Goal: Task Accomplishment & Management: Complete application form

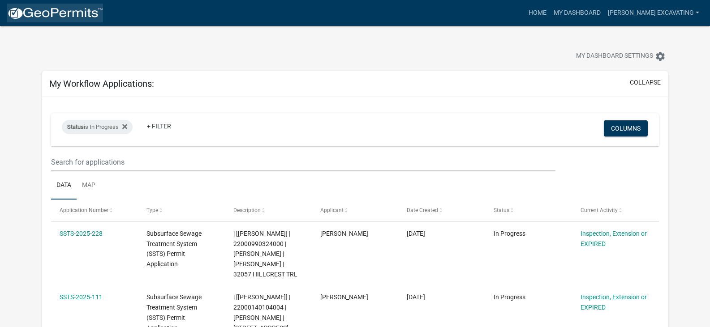
click at [26, 12] on img at bounding box center [55, 13] width 96 height 13
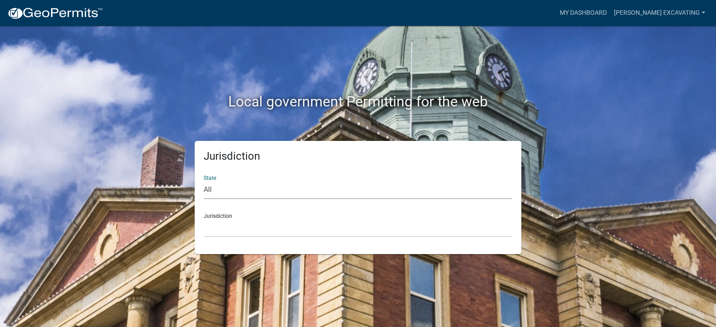
click at [231, 187] on select "All [US_STATE] [US_STATE] [US_STATE] [US_STATE] [US_STATE] [US_STATE] [US_STATE…" at bounding box center [358, 190] width 309 height 18
select select "[US_STATE]"
click at [204, 181] on select "All [US_STATE] [US_STATE] [US_STATE] [US_STATE] [US_STATE] [US_STATE] [US_STATE…" at bounding box center [358, 190] width 309 height 18
click at [238, 224] on select "[GEOGRAPHIC_DATA], [US_STATE] [GEOGRAPHIC_DATA], [US_STATE] [GEOGRAPHIC_DATA], …" at bounding box center [358, 228] width 309 height 18
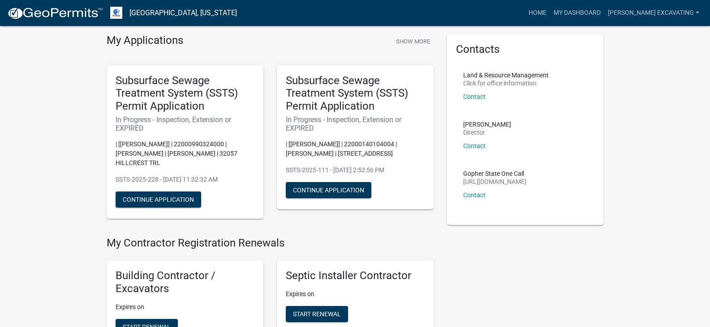
scroll to position [33, 0]
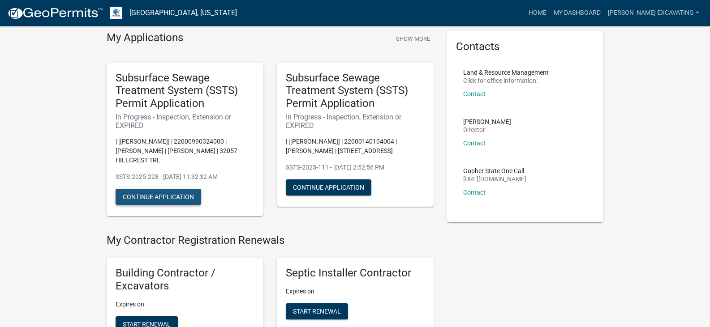
click at [167, 196] on button "Continue Application" at bounding box center [159, 197] width 86 height 16
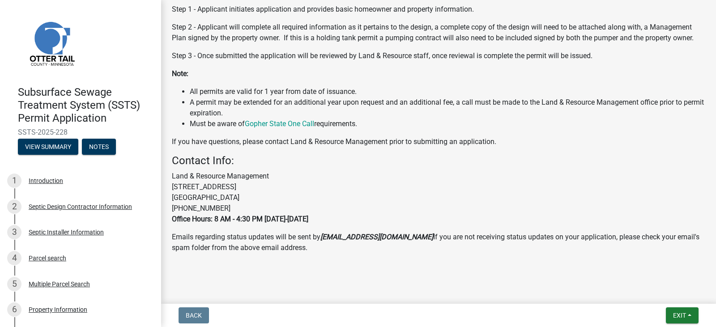
scroll to position [357, 0]
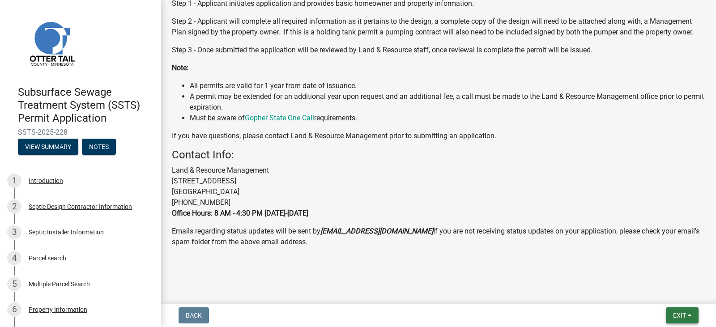
click at [672, 316] on button "Exit" at bounding box center [682, 316] width 33 height 16
click at [574, 313] on div "Back Exit Save Save & Exit" at bounding box center [438, 316] width 541 height 16
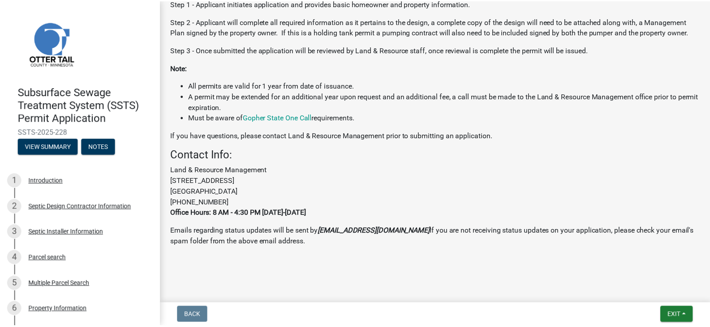
scroll to position [0, 0]
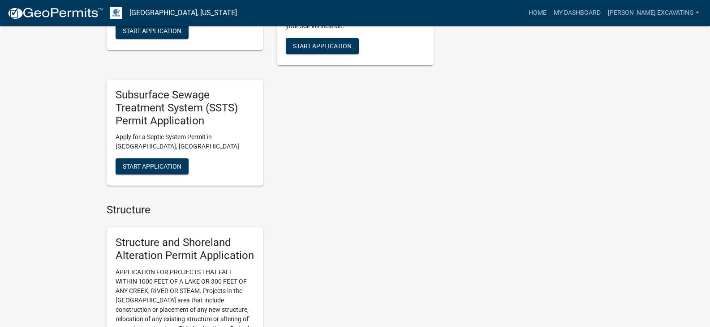
scroll to position [853, 0]
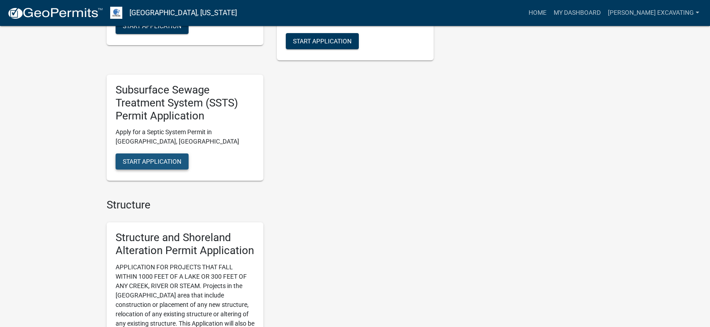
click at [176, 167] on button "Start Application" at bounding box center [152, 162] width 73 height 16
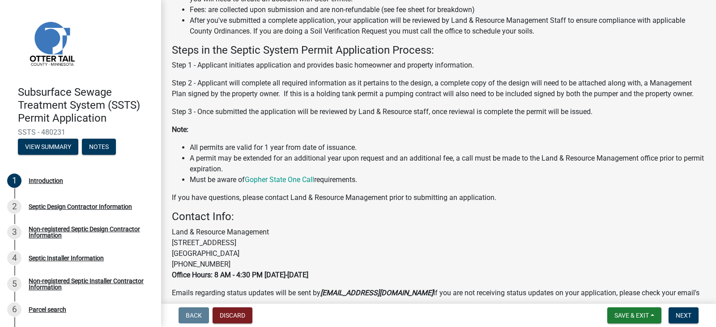
scroll to position [145, 0]
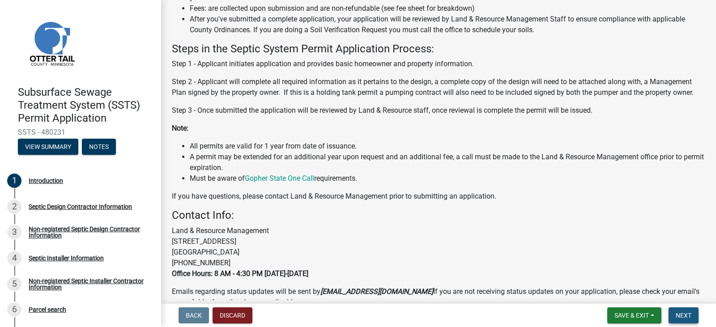
click at [691, 315] on span "Next" at bounding box center [684, 315] width 16 height 7
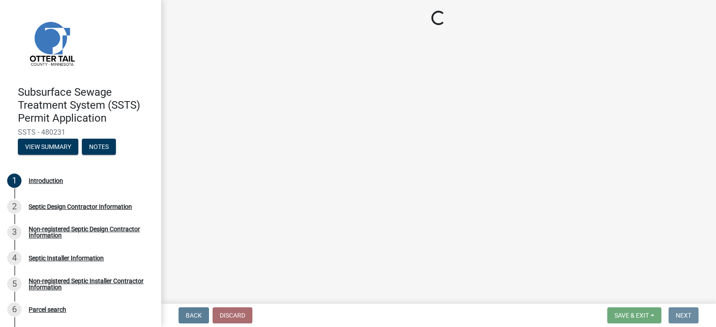
scroll to position [0, 0]
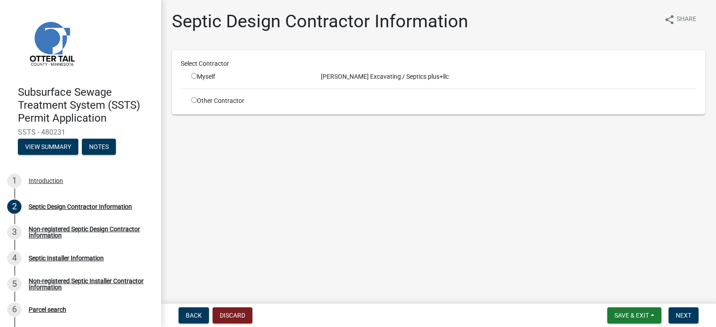
click at [195, 77] on input "radio" at bounding box center [194, 76] width 6 height 6
radio input "true"
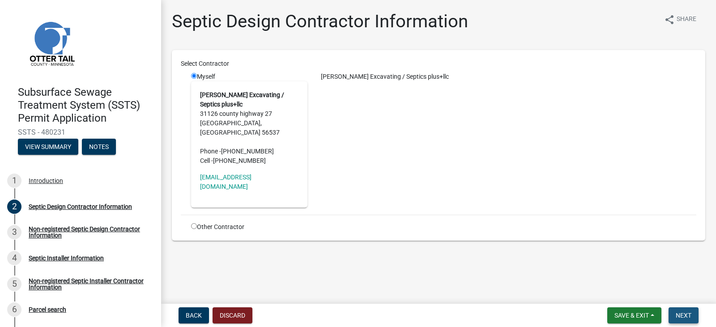
click at [690, 312] on span "Next" at bounding box center [684, 315] width 16 height 7
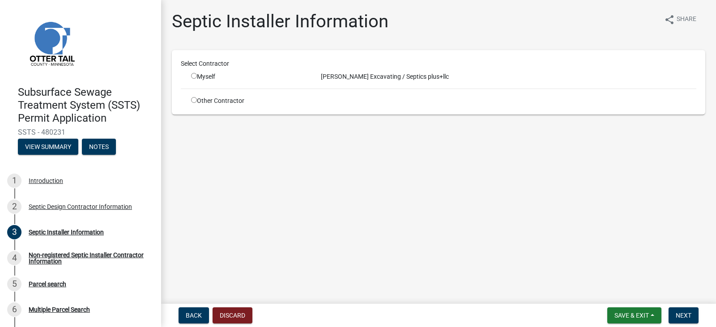
click at [193, 74] on input "radio" at bounding box center [194, 76] width 6 height 6
radio input "true"
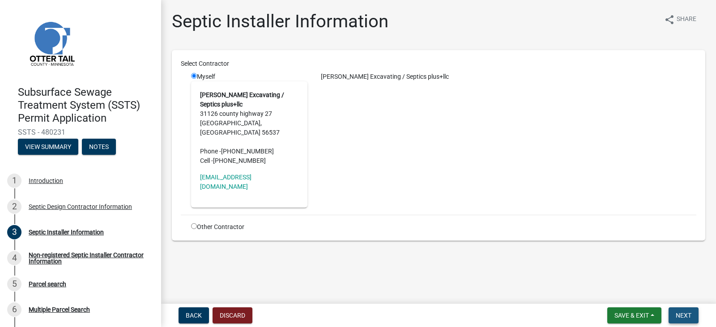
click at [689, 316] on span "Next" at bounding box center [684, 315] width 16 height 7
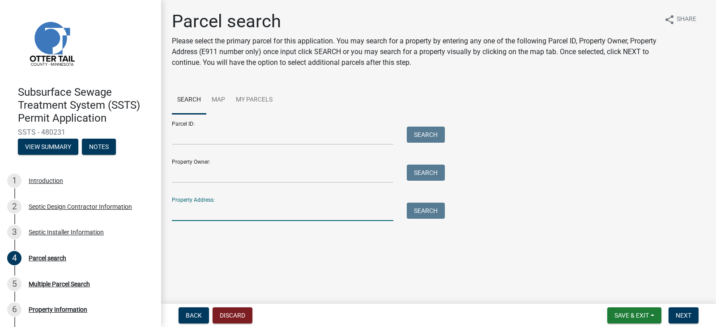
click at [193, 214] on input "Property Address:" at bounding box center [283, 212] width 222 height 18
click at [427, 214] on button "Search" at bounding box center [426, 211] width 38 height 16
click at [201, 214] on input "25938" at bounding box center [283, 212] width 222 height 18
type input "2"
click at [182, 138] on input "Parcel ID:" at bounding box center [283, 136] width 222 height 18
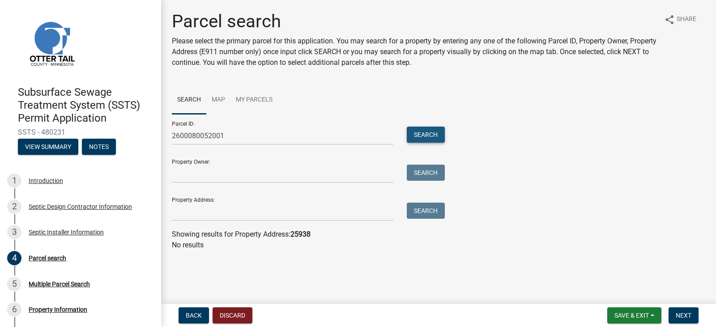
click at [439, 136] on button "Search" at bounding box center [426, 135] width 38 height 16
click at [204, 136] on input "2600080052001" at bounding box center [283, 136] width 222 height 18
click at [412, 131] on button "Search" at bounding box center [426, 135] width 38 height 16
click at [208, 135] on input "26000800052001" at bounding box center [283, 136] width 222 height 18
click at [192, 133] on input "2600080052001" at bounding box center [283, 136] width 222 height 18
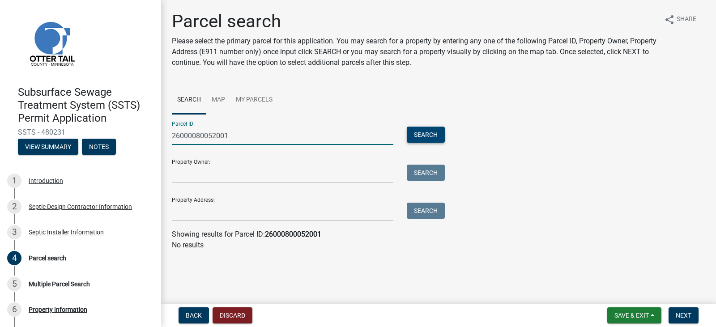
type input "26000080052001"
click at [424, 135] on button "Search" at bounding box center [426, 135] width 38 height 16
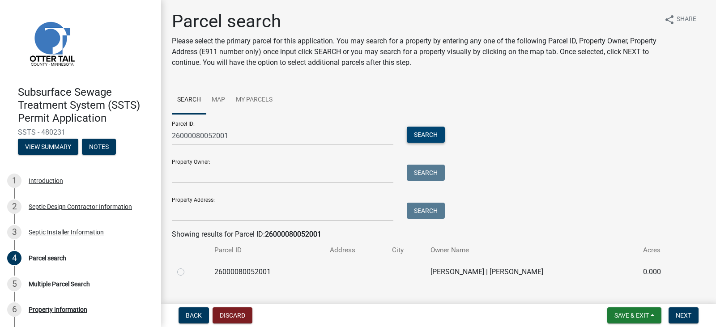
scroll to position [17, 0]
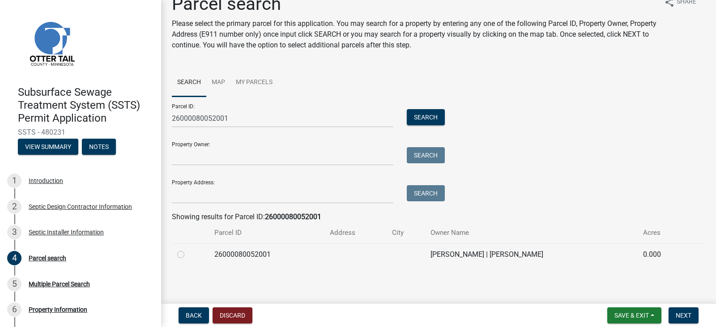
click at [188, 249] on label at bounding box center [188, 249] width 0 height 0
click at [188, 253] on input "radio" at bounding box center [191, 252] width 6 height 6
radio input "true"
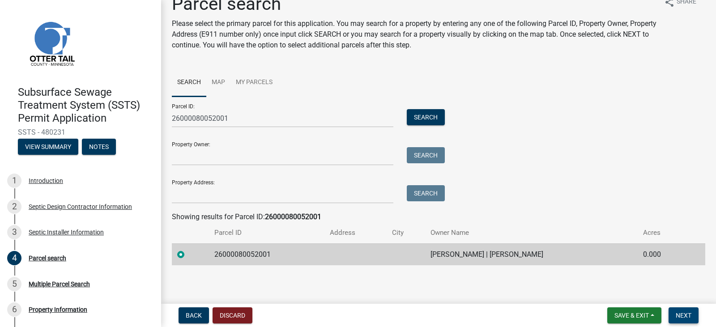
click at [687, 317] on span "Next" at bounding box center [684, 315] width 16 height 7
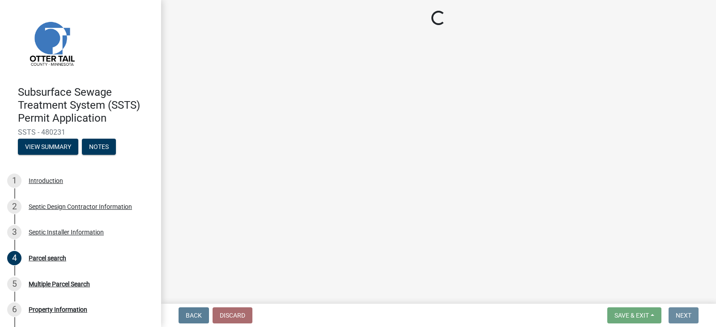
scroll to position [0, 0]
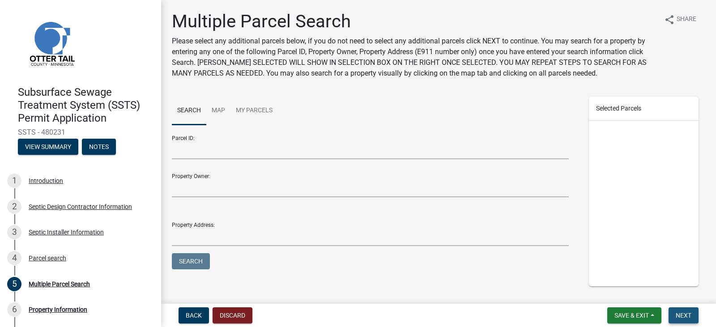
click at [684, 315] on span "Next" at bounding box center [684, 315] width 16 height 7
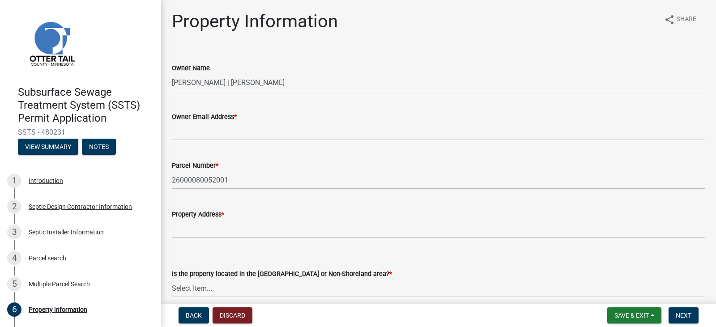
scroll to position [40, 0]
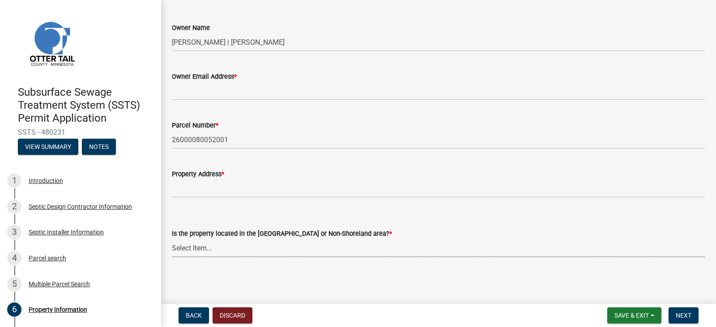
click at [243, 245] on select "Select Item... Shoreland Non-Shoreland" at bounding box center [439, 248] width 534 height 18
click at [172, 239] on select "Select Item... Shoreland Non-Shoreland" at bounding box center [439, 248] width 534 height 18
select select "5ed11e82-653f-4fcc-a472-8d95af57556c"
click at [685, 310] on button "Next" at bounding box center [684, 316] width 30 height 16
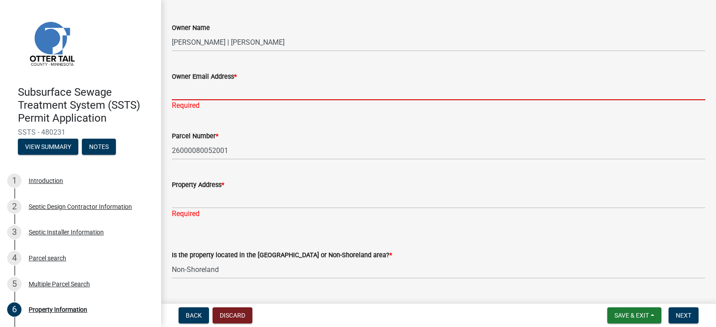
click at [201, 91] on input "Owner Email Address *" at bounding box center [439, 91] width 534 height 18
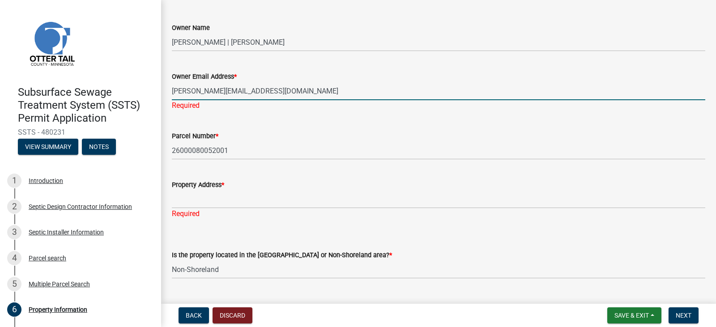
type input "[PERSON_NAME][EMAIL_ADDRESS][DOMAIN_NAME]"
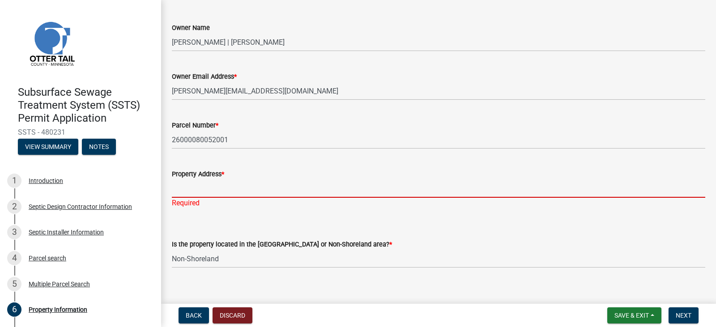
click at [197, 204] on div "Property Address * Required" at bounding box center [439, 182] width 534 height 52
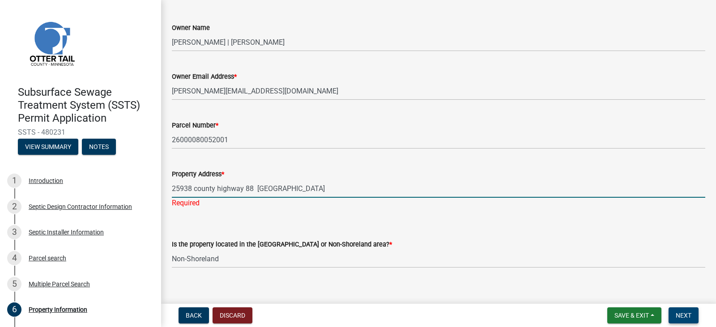
type input "25938 county highway 88 [GEOGRAPHIC_DATA]"
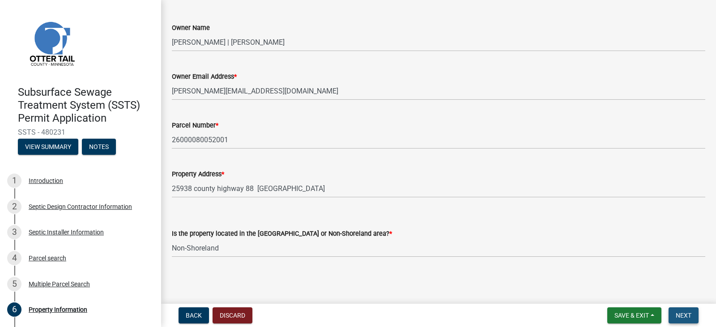
click at [686, 315] on span "Next" at bounding box center [684, 315] width 16 height 7
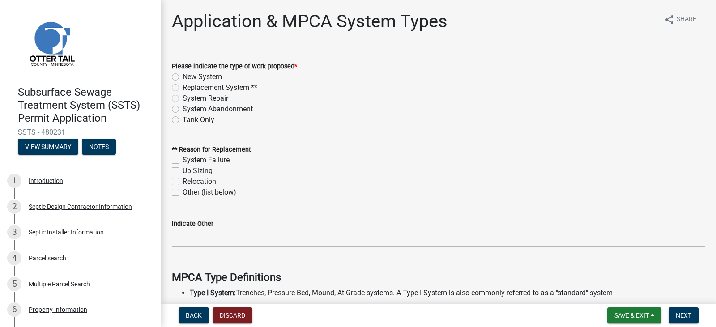
click at [183, 119] on label "Tank Only" at bounding box center [199, 120] width 32 height 11
click at [183, 119] on input "Tank Only" at bounding box center [186, 118] width 6 height 6
radio input "true"
drag, startPoint x: 184, startPoint y: 195, endPoint x: 175, endPoint y: 194, distance: 9.4
click at [183, 194] on label "Other (list below)" at bounding box center [210, 192] width 54 height 11
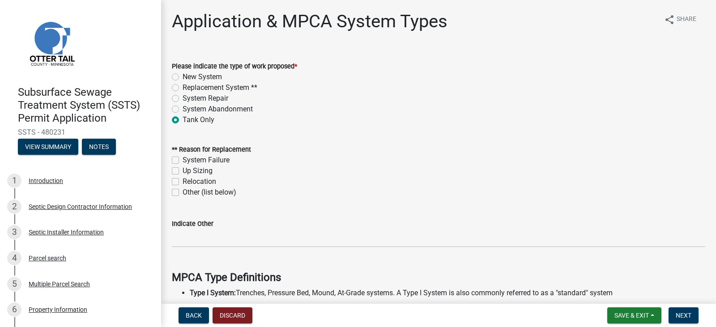
click at [183, 194] on label "Other (list below)" at bounding box center [210, 192] width 54 height 11
click at [183, 193] on input "Other (list below)" at bounding box center [186, 190] width 6 height 6
checkbox input "true"
checkbox input "false"
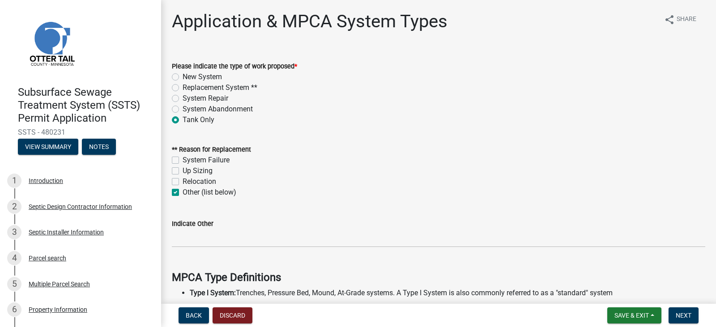
checkbox input "false"
checkbox input "true"
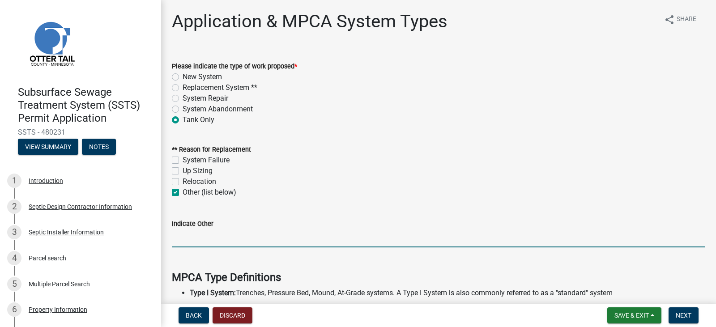
click at [210, 240] on input "Indicate Other" at bounding box center [439, 238] width 534 height 18
type input "new shed build with bathroom"
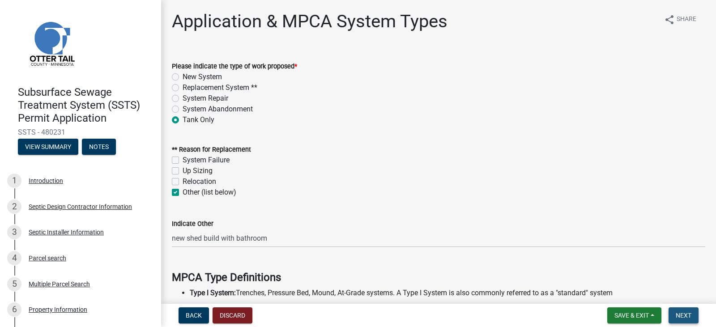
click at [689, 316] on span "Next" at bounding box center [684, 315] width 16 height 7
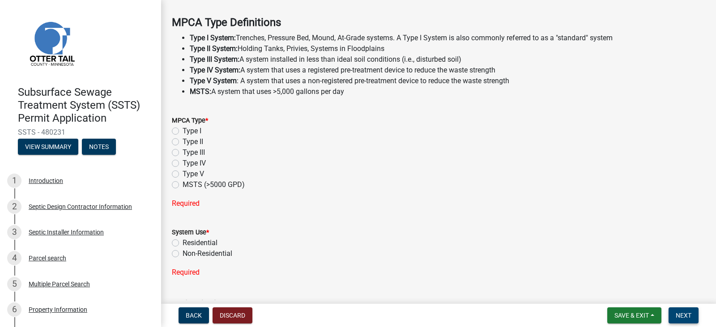
scroll to position [264, 0]
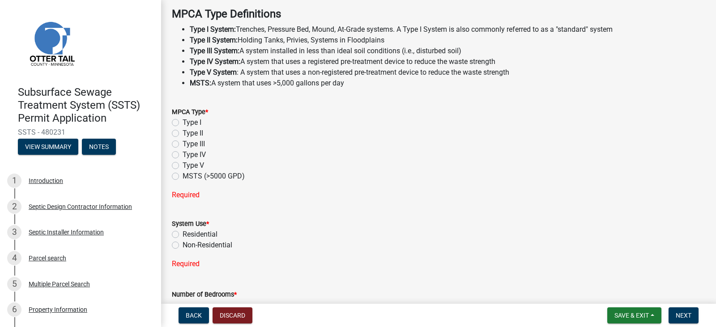
click at [183, 133] on label "Type II" at bounding box center [193, 133] width 21 height 11
click at [183, 133] on input "Type II" at bounding box center [186, 131] width 6 height 6
radio input "true"
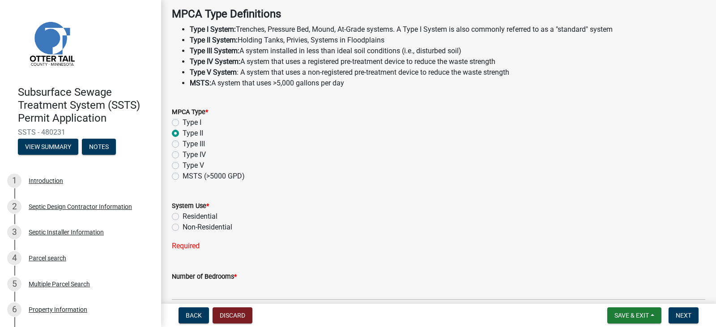
click at [183, 228] on label "Non-Residential" at bounding box center [208, 227] width 50 height 11
click at [183, 228] on input "Non-Residential" at bounding box center [186, 225] width 6 height 6
radio input "true"
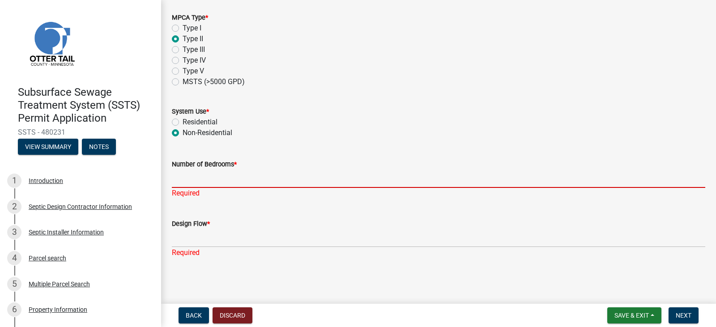
click at [176, 180] on input "Number of Bedrooms *" at bounding box center [439, 179] width 534 height 18
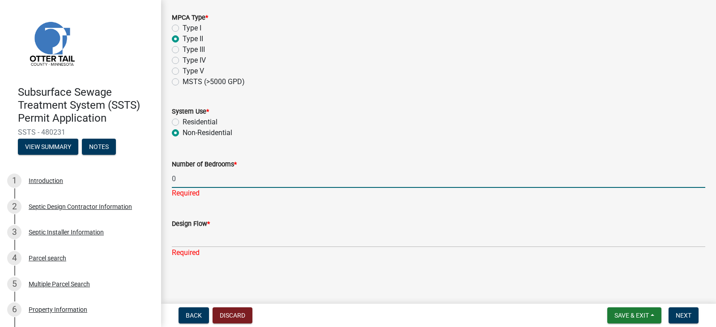
type input "0"
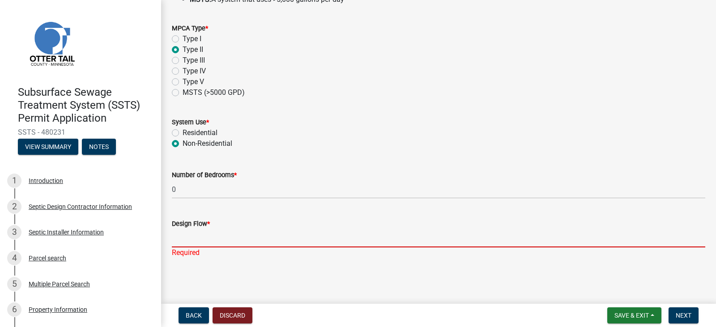
scroll to position [347, 0]
click at [210, 242] on input "Design Flow *" at bounding box center [439, 238] width 534 height 18
type input "1"
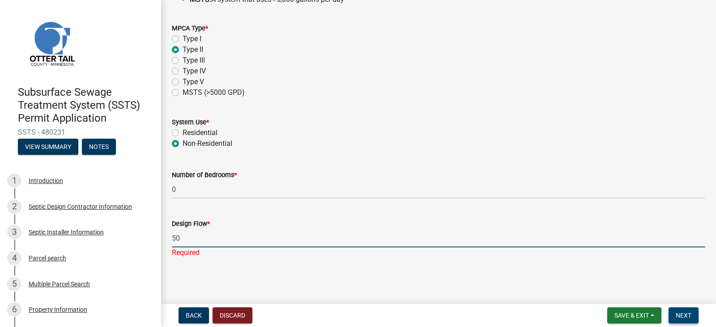
type input "50"
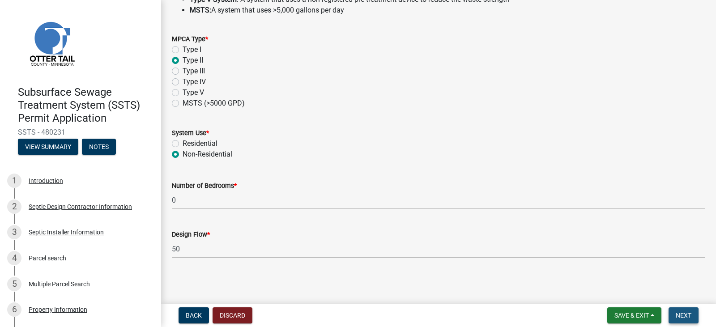
scroll to position [337, 0]
click at [688, 315] on span "Next" at bounding box center [684, 315] width 16 height 7
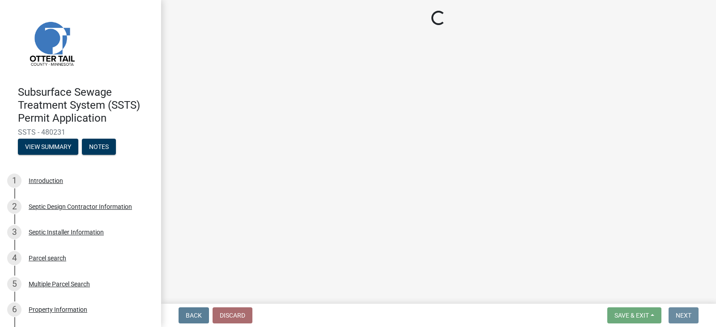
scroll to position [0, 0]
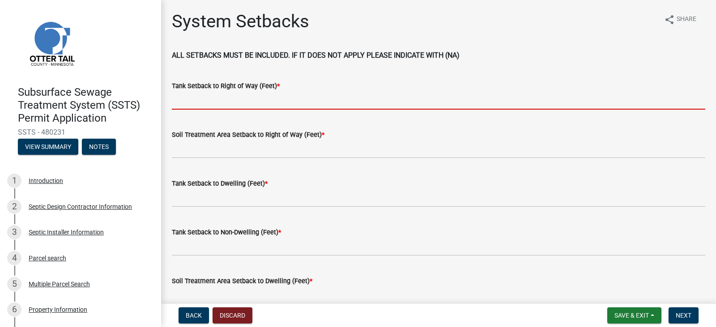
click at [203, 104] on input "Tank Setback to Right of Way (Feet) *" at bounding box center [439, 100] width 534 height 18
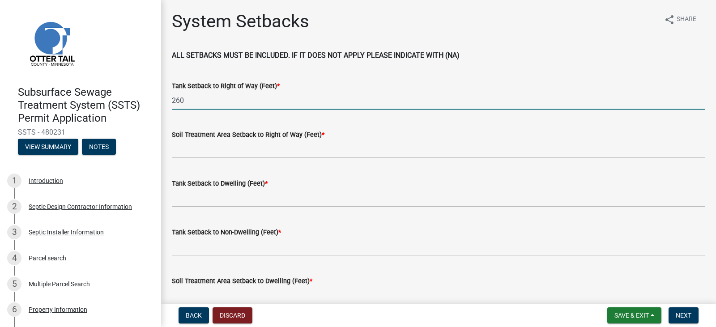
type input "260"
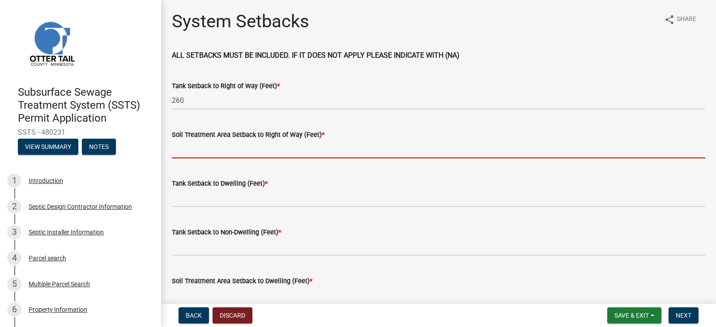
click at [216, 148] on input "Soil Treatment Area Setback to Right of Way (Feet) *" at bounding box center [439, 149] width 534 height 18
type input "na"
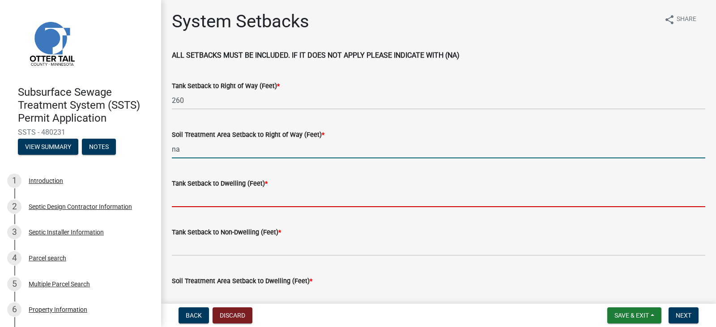
click at [206, 205] on input "Tank Setback to Dwelling (Feet) *" at bounding box center [439, 198] width 534 height 18
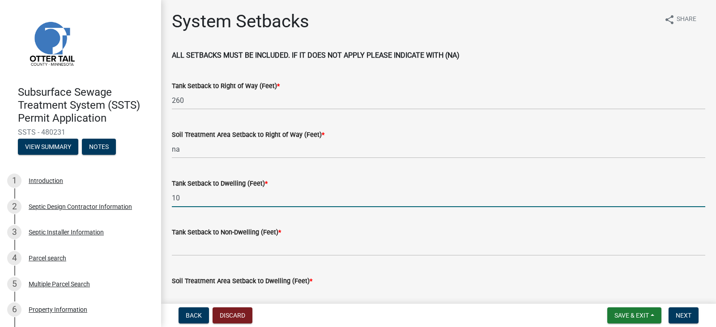
type input "10"
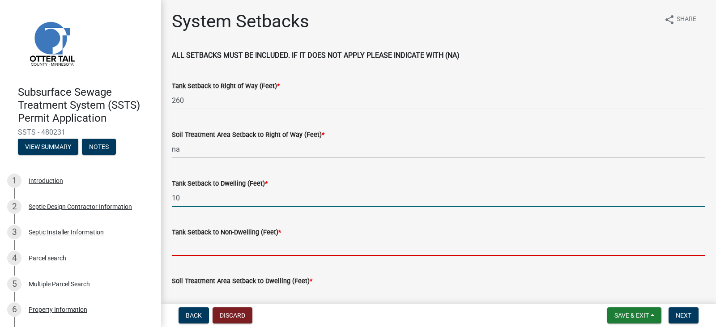
click at [222, 250] on input "Tank Setback to Non-Dwelling (Feet) *" at bounding box center [439, 247] width 534 height 18
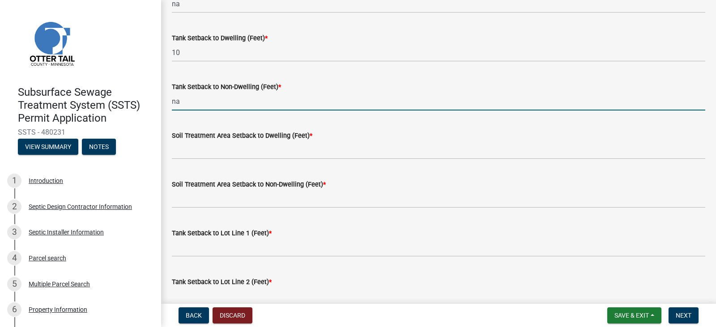
scroll to position [199, 0]
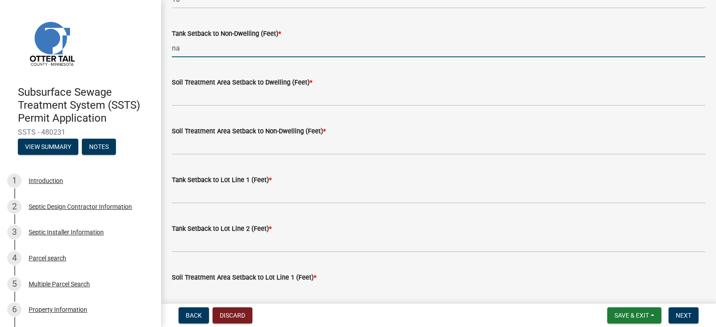
type input "na"
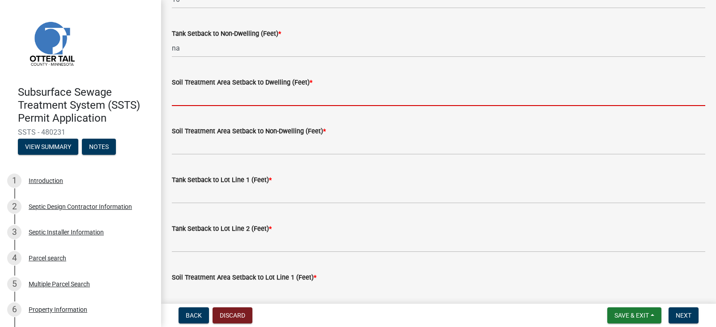
click at [227, 98] on input "Soil Treatment Area Setback to Dwelling (Feet) *" at bounding box center [439, 97] width 534 height 18
type input "na"
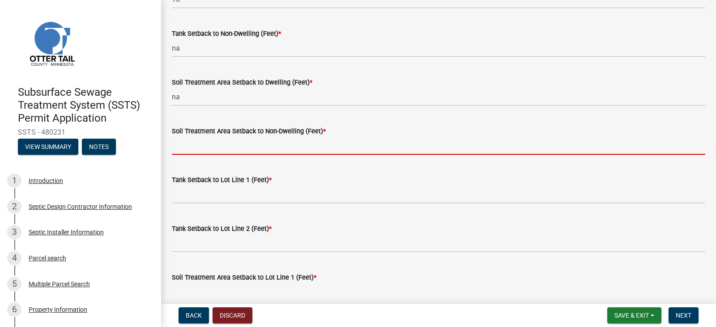
click at [215, 153] on input "Soil Treatment Area Setback to Non-Dwelling (Feet) *" at bounding box center [439, 146] width 534 height 18
type input "na"
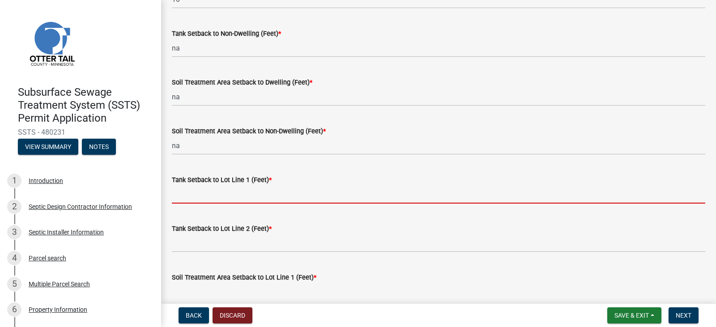
click at [216, 197] on input "Tank Setback to Lot Line 1 (Feet) *" at bounding box center [439, 194] width 534 height 18
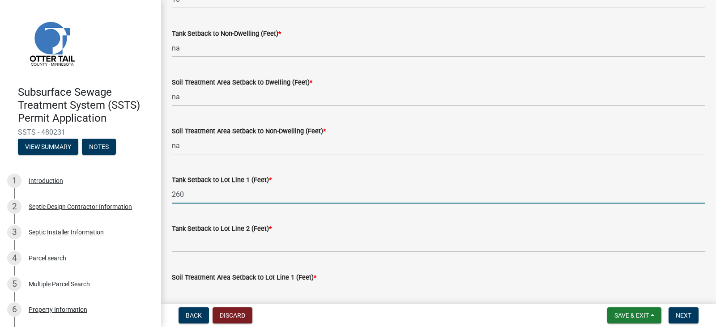
type input "260"
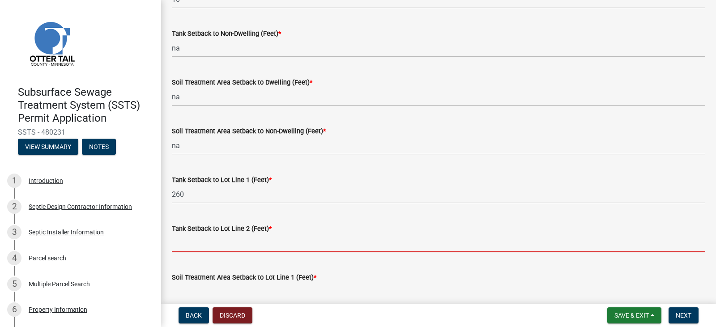
click at [211, 244] on input "Tank Setback to Lot Line 2 (Feet) *" at bounding box center [439, 243] width 534 height 18
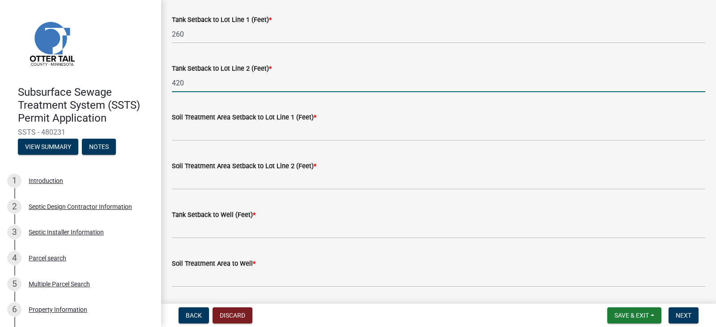
scroll to position [393, 0]
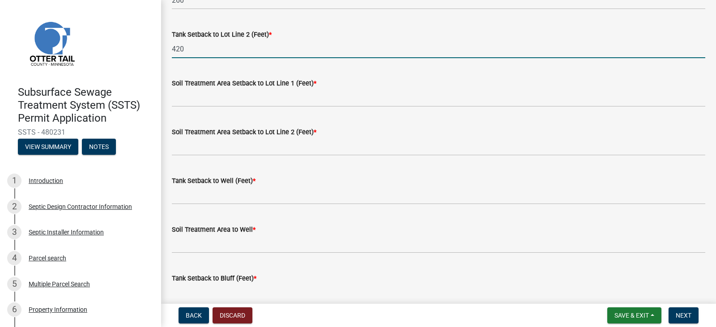
type input "420"
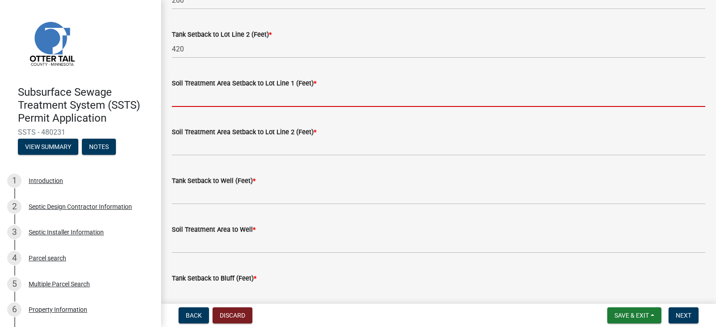
click at [281, 103] on input "Soil Treatment Area Setback to Lot Line 1 (Feet) *" at bounding box center [439, 98] width 534 height 18
type input "na"
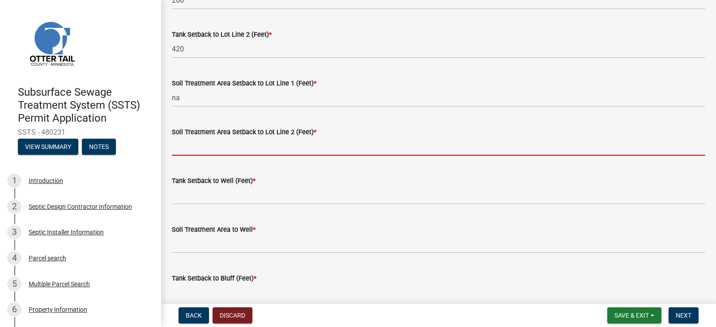
click at [206, 147] on input "Soil Treatment Area Setback to Lot Line 2 (Feet) *" at bounding box center [439, 146] width 534 height 18
type input "na"
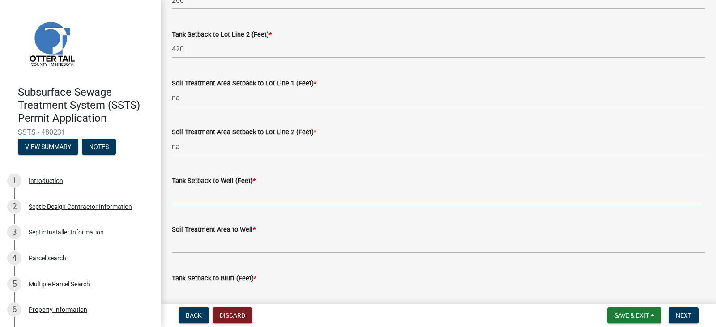
click at [227, 198] on input "Tank Setback to Well (Feet) *" at bounding box center [439, 195] width 534 height 18
type input "70"
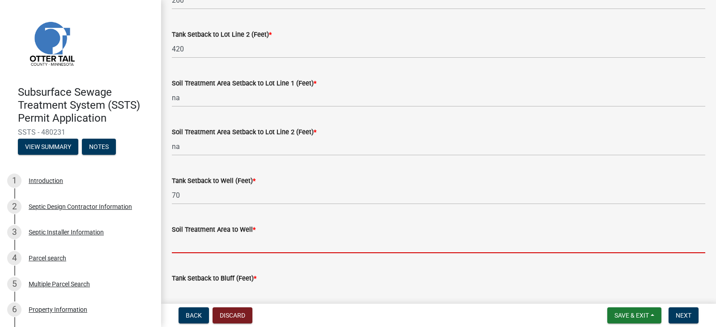
click at [225, 250] on input "Soil Treatment Area to Well *" at bounding box center [439, 244] width 534 height 18
type input "na"
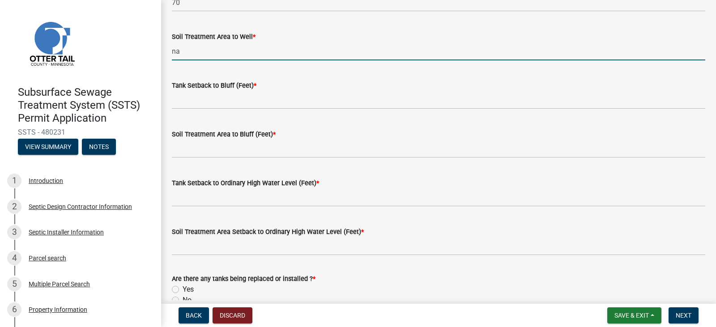
scroll to position [587, 0]
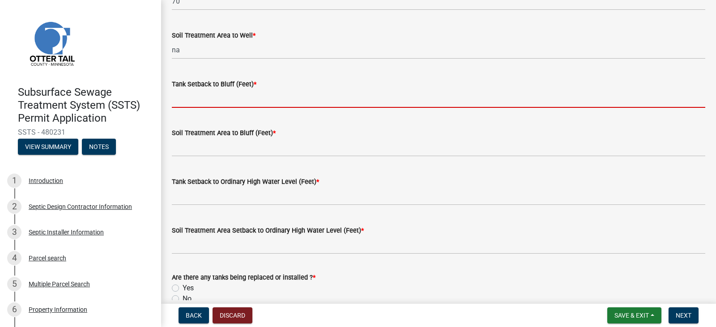
drag, startPoint x: 239, startPoint y: 97, endPoint x: 228, endPoint y: 124, distance: 28.9
type input "na"
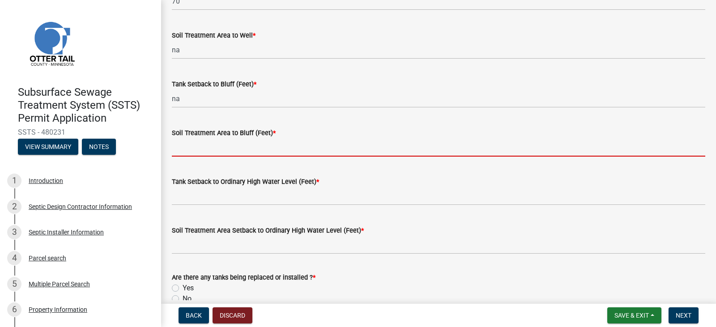
click at [225, 150] on input "Soil Treatment Area to Bluff (Feet) *" at bounding box center [439, 147] width 534 height 18
type input "na"
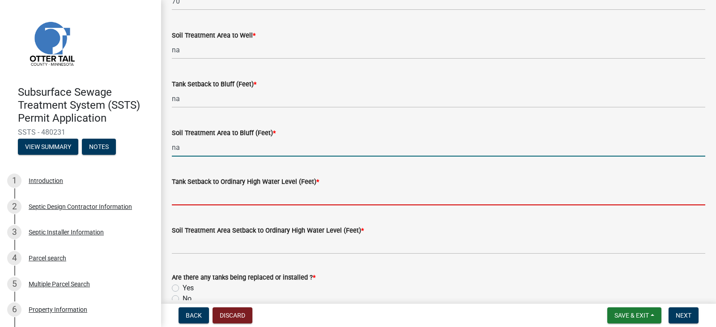
click at [219, 197] on input "Tank Setback to Ordinary High Water Level (Feet) *" at bounding box center [439, 196] width 534 height 18
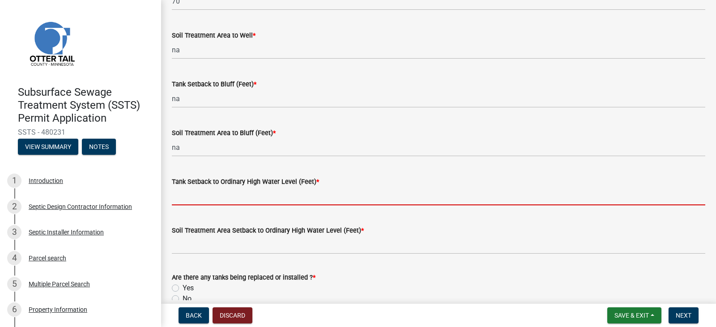
type input "na"
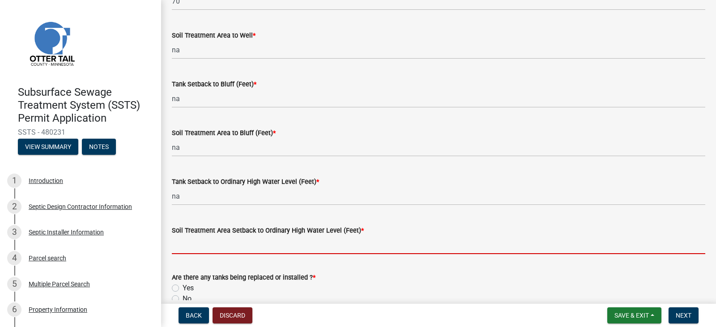
click at [223, 247] on input "Soil Treatment Area Setback to Ordinary High Water Level (Feet) *" at bounding box center [439, 245] width 534 height 18
type input "na"
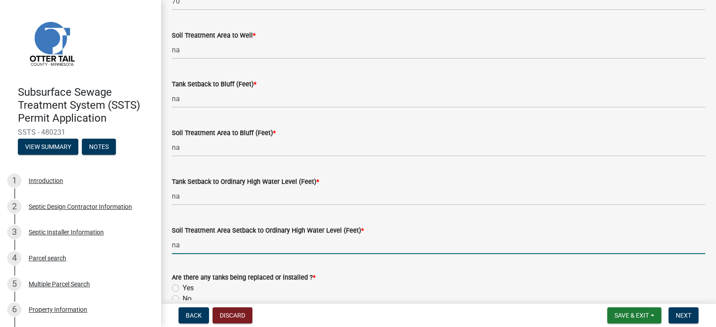
scroll to position [634, 0]
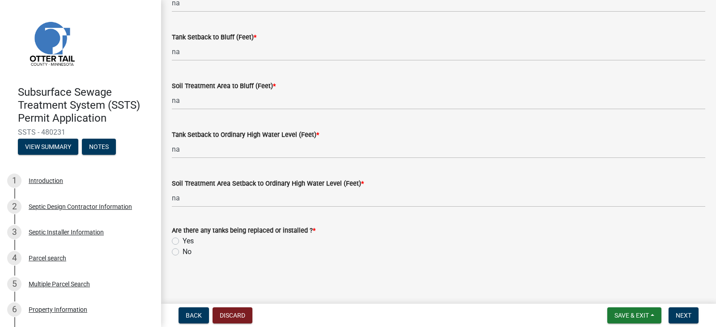
click at [183, 241] on label "Yes" at bounding box center [188, 241] width 11 height 11
click at [183, 241] on input "Yes" at bounding box center [186, 239] width 6 height 6
radio input "true"
click at [686, 310] on button "Next" at bounding box center [684, 316] width 30 height 16
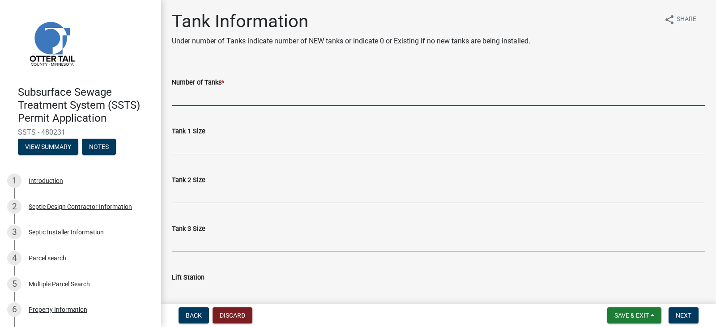
click at [231, 99] on input "Number of Tanks *" at bounding box center [439, 97] width 534 height 18
type input "1"
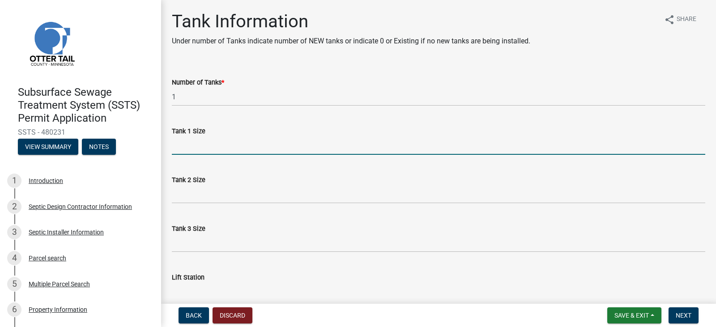
click at [196, 147] on input "Tank 1 Size" at bounding box center [439, 146] width 534 height 18
type input "1500"
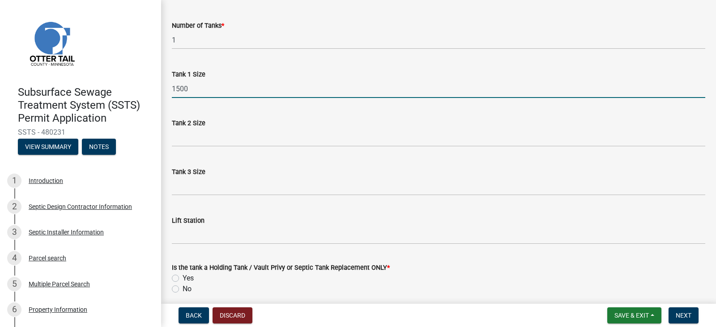
scroll to position [94, 0]
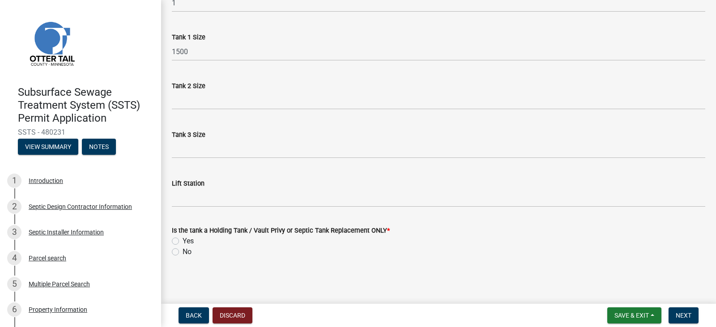
drag, startPoint x: 219, startPoint y: 247, endPoint x: 175, endPoint y: 240, distance: 44.1
click at [175, 240] on div "Is the tank a Holding Tank / Vault Privy or Septic Tank Replacement ONLY * Yes …" at bounding box center [439, 241] width 534 height 32
click at [183, 240] on label "Yes" at bounding box center [188, 241] width 11 height 11
click at [183, 240] on input "Yes" at bounding box center [186, 239] width 6 height 6
radio input "true"
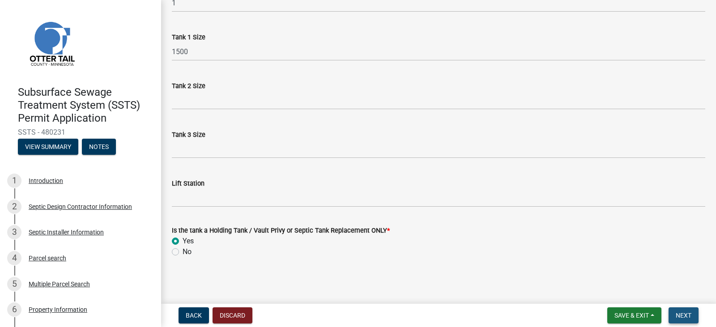
click at [690, 320] on button "Next" at bounding box center [684, 316] width 30 height 16
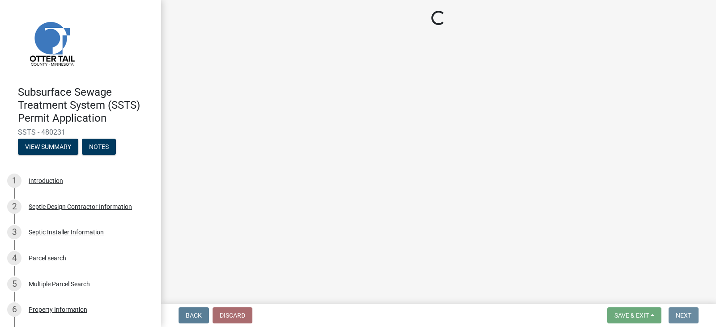
scroll to position [0, 0]
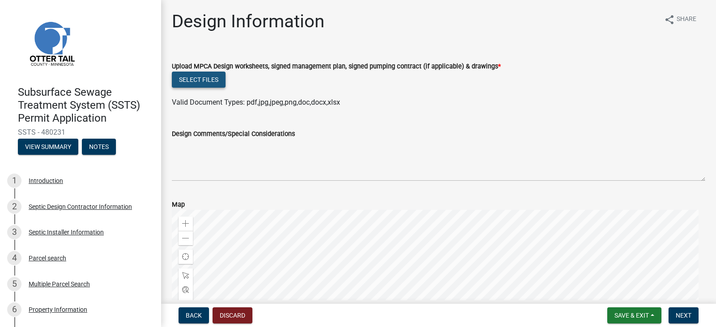
click at [211, 82] on button "Select files" at bounding box center [199, 80] width 54 height 16
click at [211, 79] on button "Select files" at bounding box center [199, 80] width 54 height 16
click at [218, 82] on button "Select files" at bounding box center [199, 80] width 54 height 16
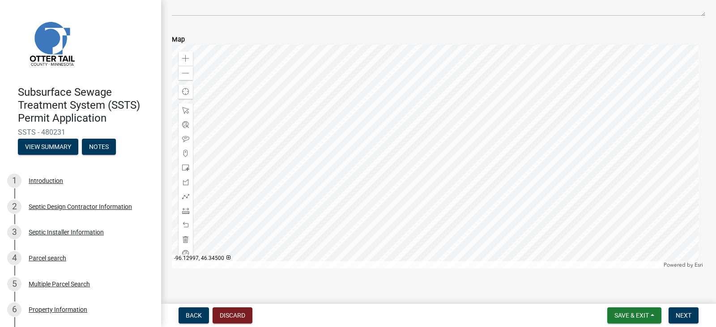
scroll to position [209, 0]
click at [688, 314] on span "Next" at bounding box center [684, 315] width 16 height 7
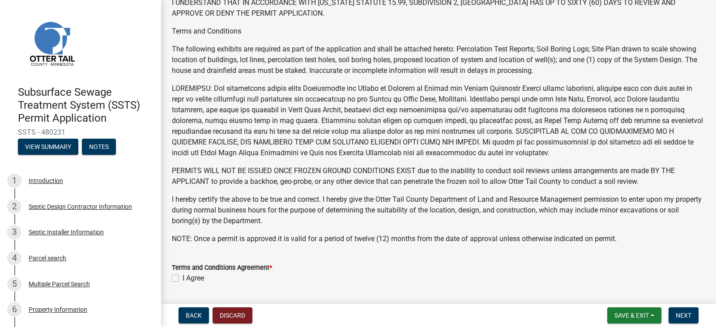
scroll to position [0, 0]
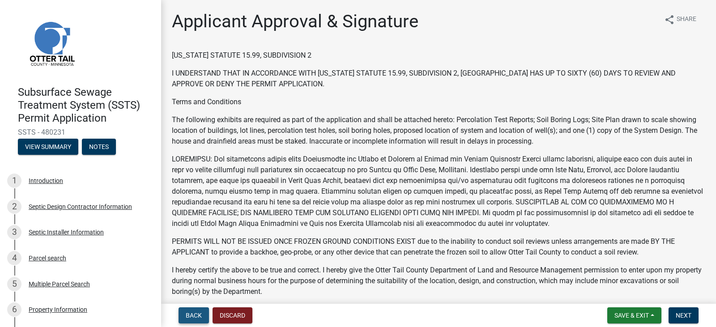
click at [189, 314] on span "Back" at bounding box center [194, 315] width 16 height 7
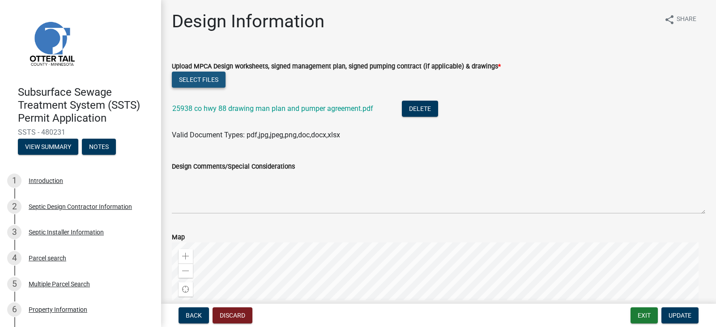
click at [195, 79] on button "Select files" at bounding box center [199, 80] width 54 height 16
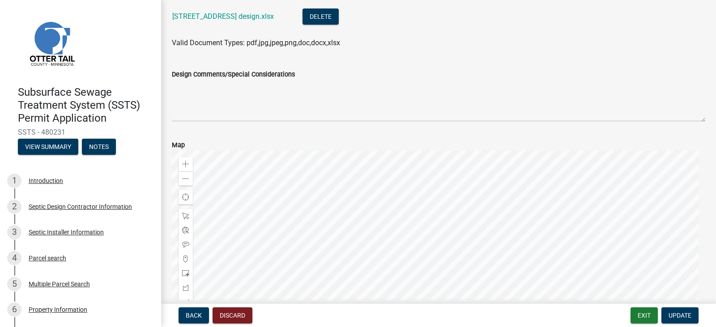
scroll to position [167, 0]
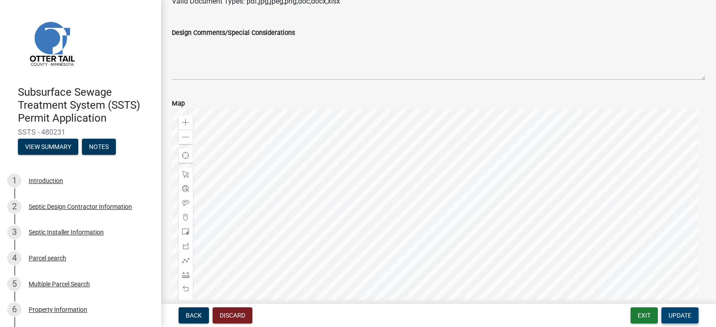
click at [682, 317] on span "Update" at bounding box center [680, 315] width 23 height 7
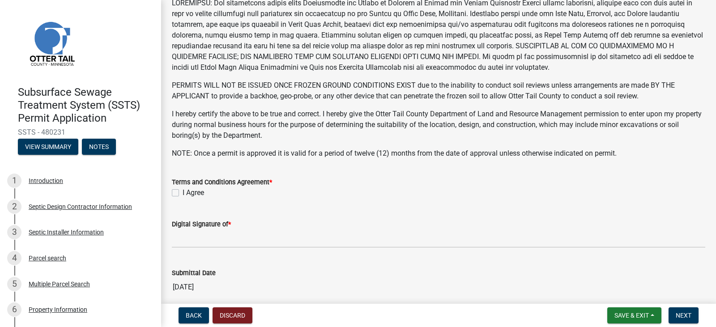
scroll to position [199, 0]
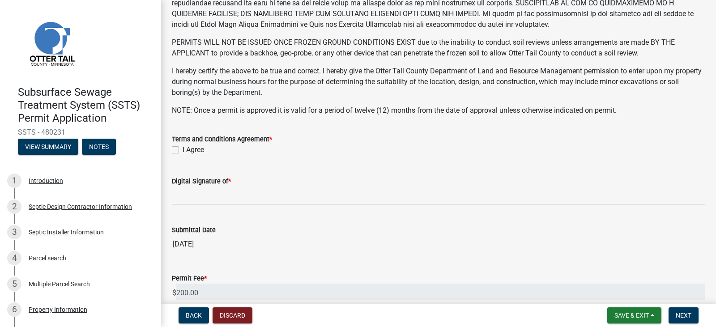
click at [183, 148] on label "I Agree" at bounding box center [193, 150] width 21 height 11
click at [183, 148] on input "I Agree" at bounding box center [186, 148] width 6 height 6
checkbox input "true"
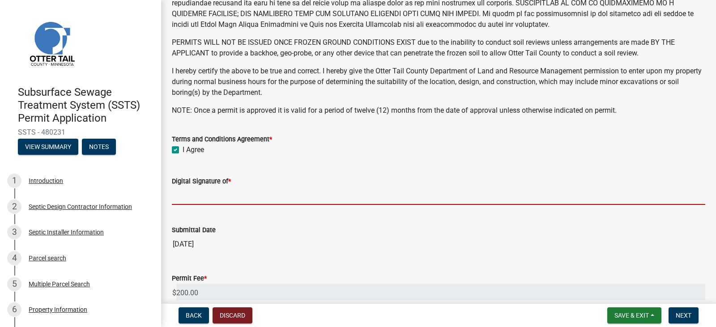
click at [197, 196] on input "Digital Signature of *" at bounding box center [439, 196] width 534 height 18
type input "[PERSON_NAME]"
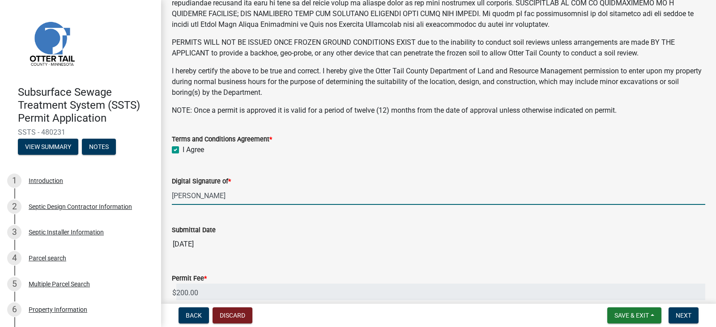
scroll to position [291, 0]
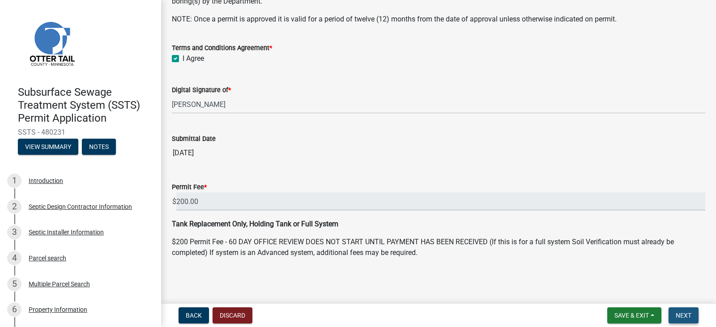
click at [682, 317] on span "Next" at bounding box center [684, 315] width 16 height 7
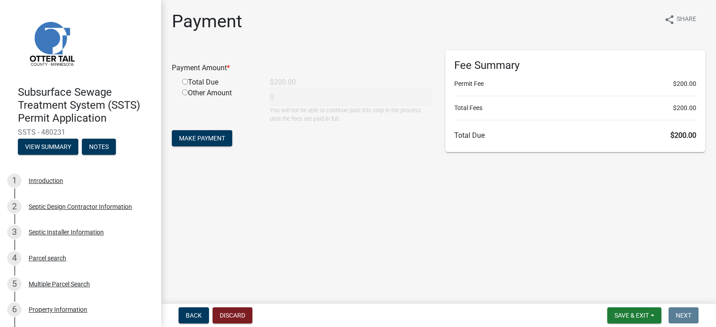
click at [185, 82] on input "radio" at bounding box center [185, 82] width 6 height 6
radio input "true"
type input "200"
click at [190, 140] on span "Make Payment" at bounding box center [202, 138] width 46 height 7
